Goal: Navigation & Orientation: Find specific page/section

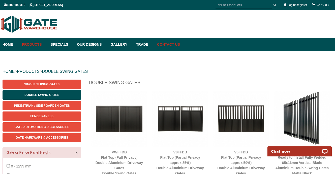
click at [180, 45] on link "Contact Us" at bounding box center [166, 44] width 25 height 13
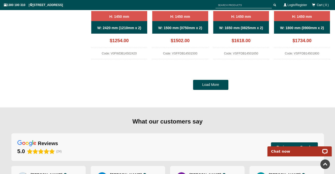
scroll to position [476, 0]
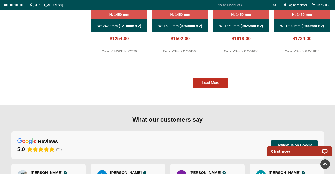
click at [212, 83] on link "Load More" at bounding box center [210, 83] width 35 height 10
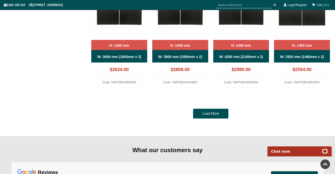
scroll to position [919, 0]
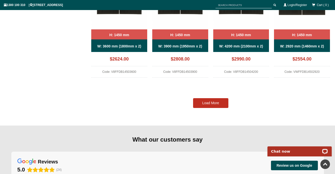
click at [211, 102] on link "Load More" at bounding box center [210, 103] width 35 height 10
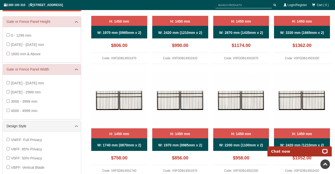
scroll to position [126, 0]
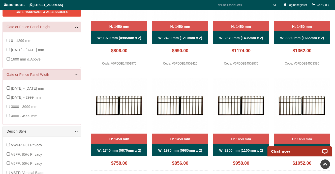
click at [31, 50] on span "[DATE] - [DATE] mm" at bounding box center [27, 50] width 33 height 4
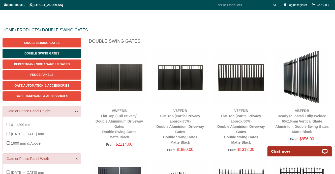
scroll to position [42, 0]
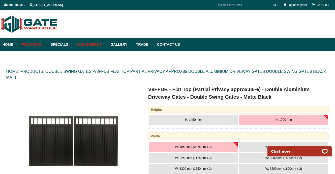
click at [101, 46] on link "Our Designs" at bounding box center [91, 44] width 33 height 13
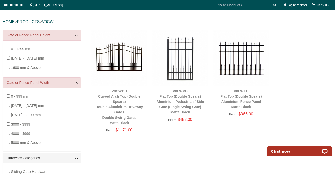
scroll to position [56, 0]
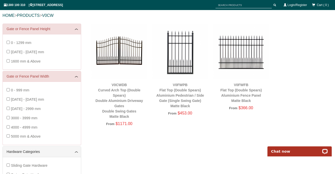
click at [24, 52] on span "[DATE] - [DATE] mm" at bounding box center [27, 52] width 33 height 4
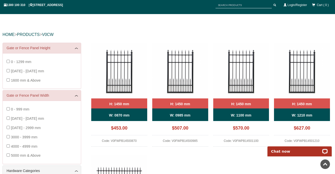
scroll to position [0, 0]
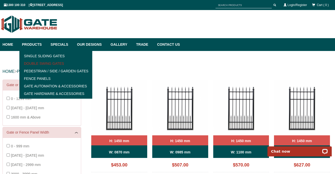
click at [50, 62] on link "Double Swing Gates" at bounding box center [56, 64] width 70 height 8
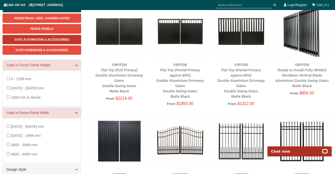
scroll to position [92, 0]
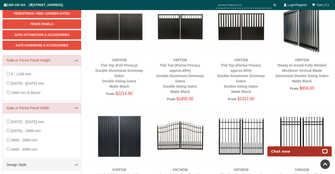
click at [27, 84] on span "[DATE] - [DATE] mm" at bounding box center [27, 84] width 33 height 4
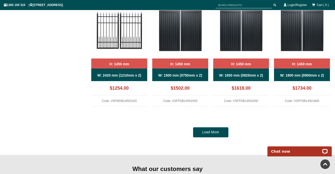
scroll to position [427, 0]
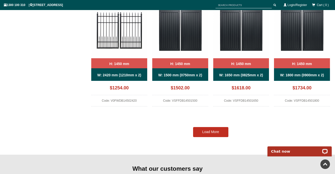
click at [214, 131] on link "Load More" at bounding box center [210, 132] width 35 height 10
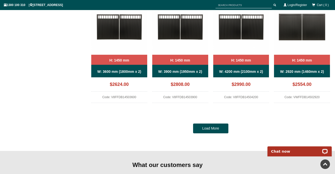
scroll to position [895, 0]
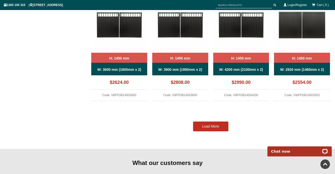
click at [212, 127] on link "Load More" at bounding box center [210, 127] width 35 height 10
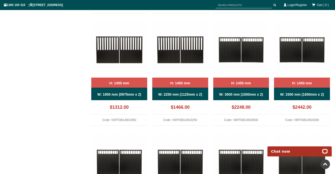
scroll to position [670, 0]
